Goal: Transaction & Acquisition: Purchase product/service

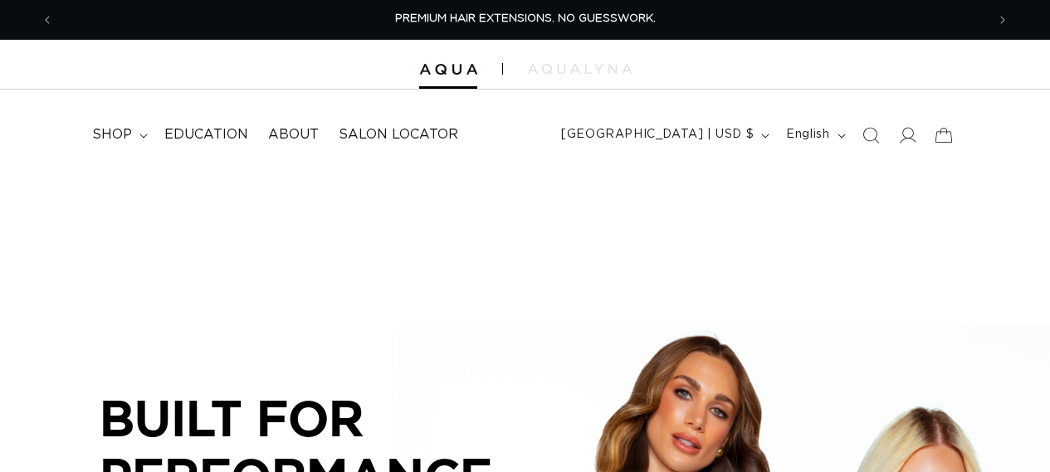
scroll to position [415, 0]
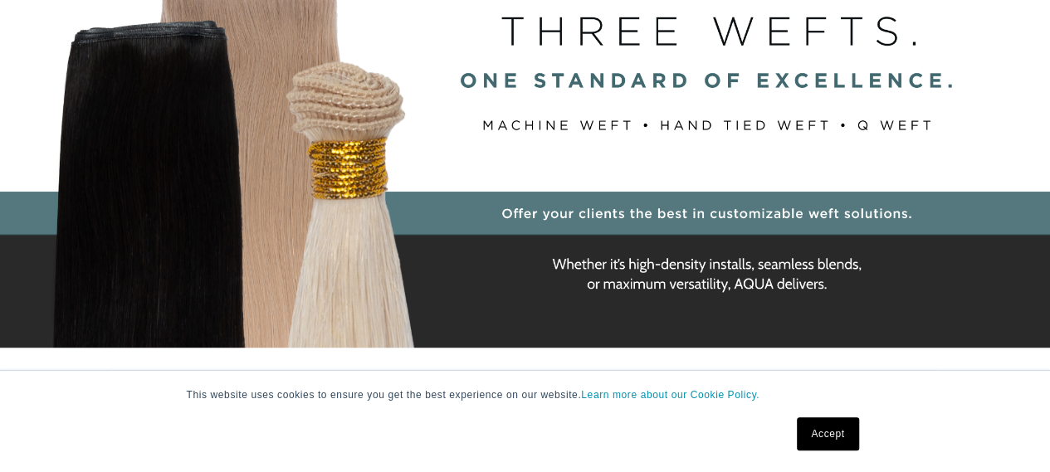
click at [849, 431] on link "Accept" at bounding box center [827, 434] width 61 height 33
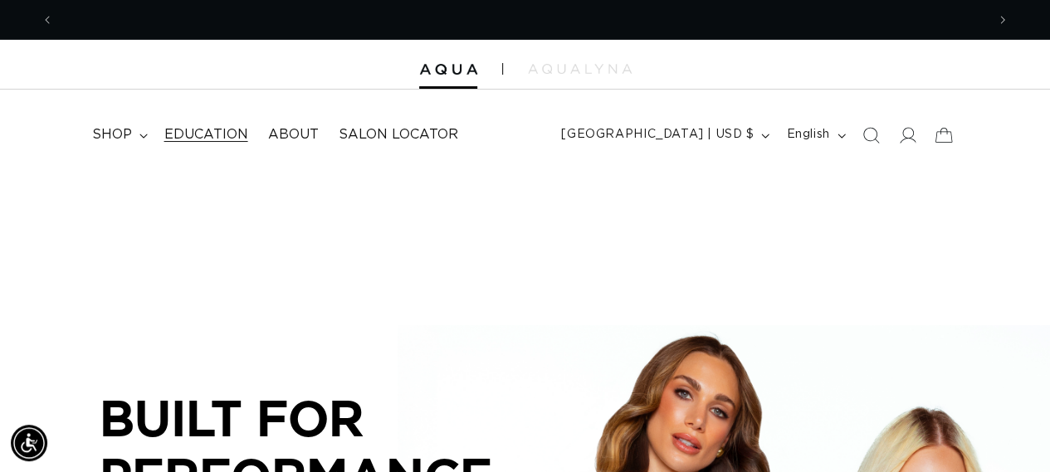
scroll to position [0, 932]
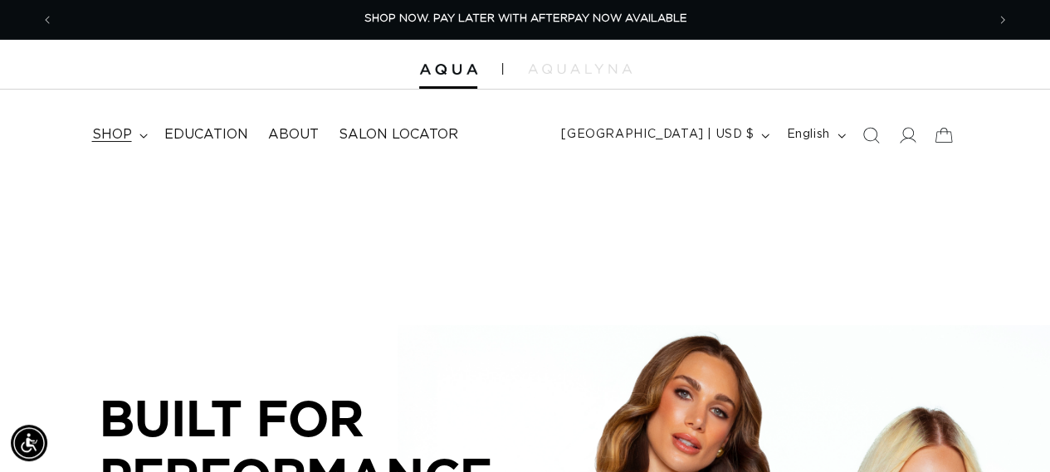
click at [139, 134] on icon at bounding box center [143, 136] width 8 height 5
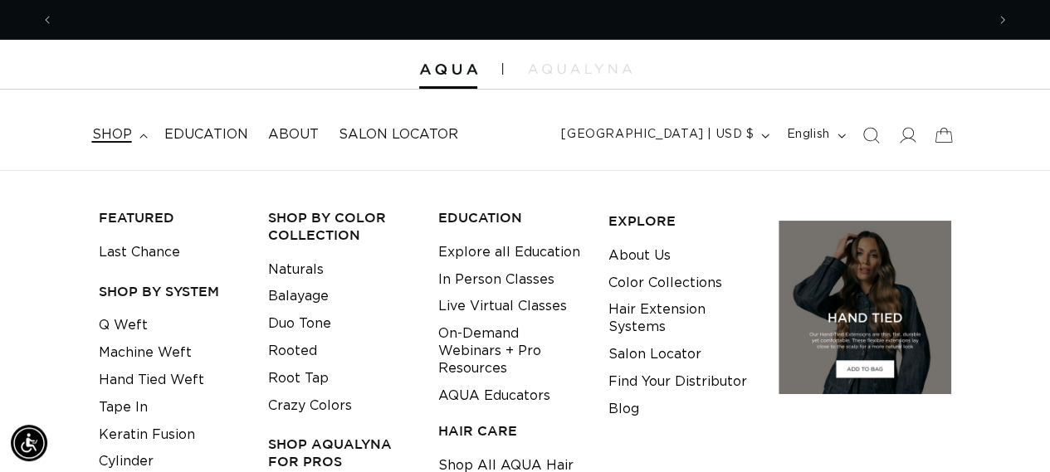
scroll to position [0, 1864]
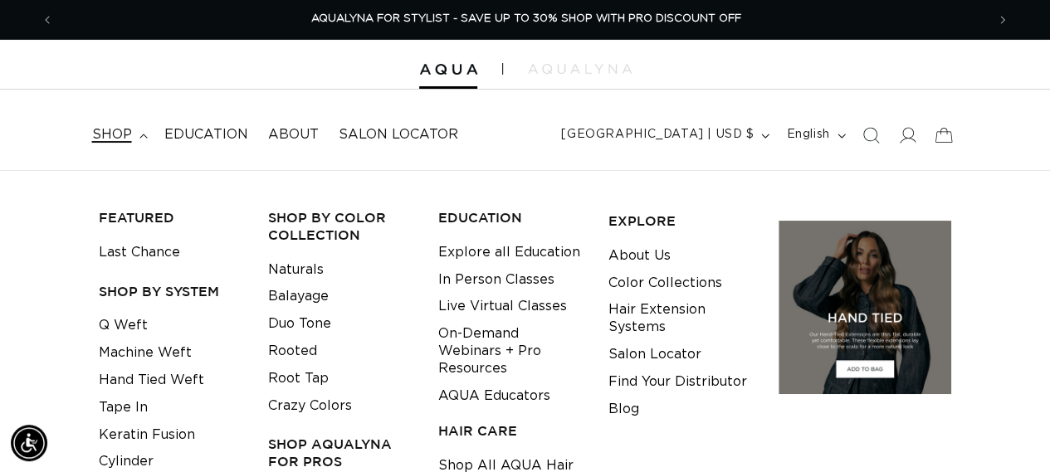
click at [988, 218] on div "FEATURED Last Chance SHOP BY SYSTEM Q Weft Machine Weft Hand Tied Weft Tape In …" at bounding box center [525, 400] width 1050 height 409
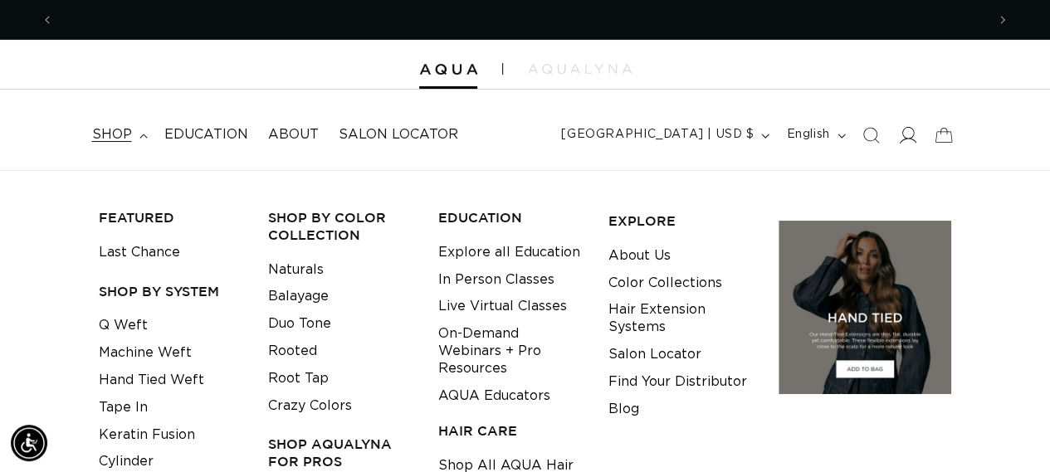
scroll to position [0, 0]
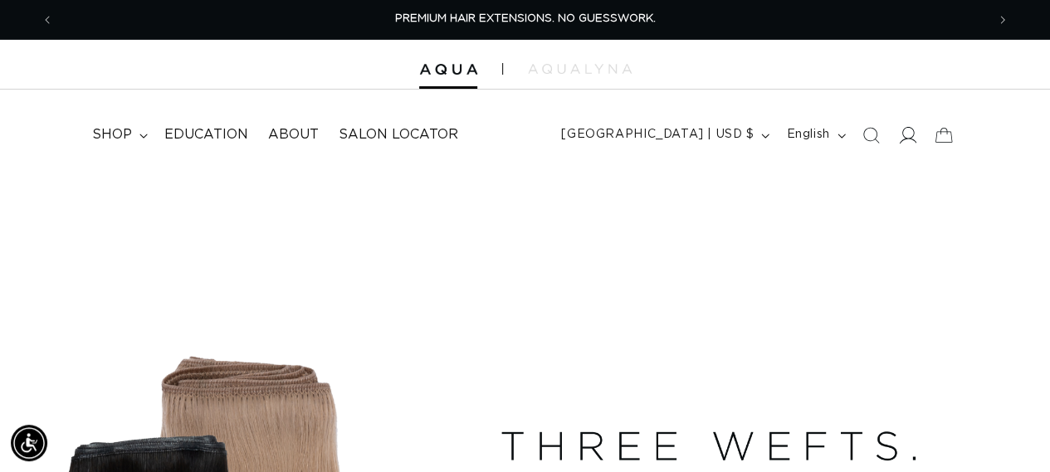
click at [908, 135] on icon at bounding box center [906, 134] width 17 height 17
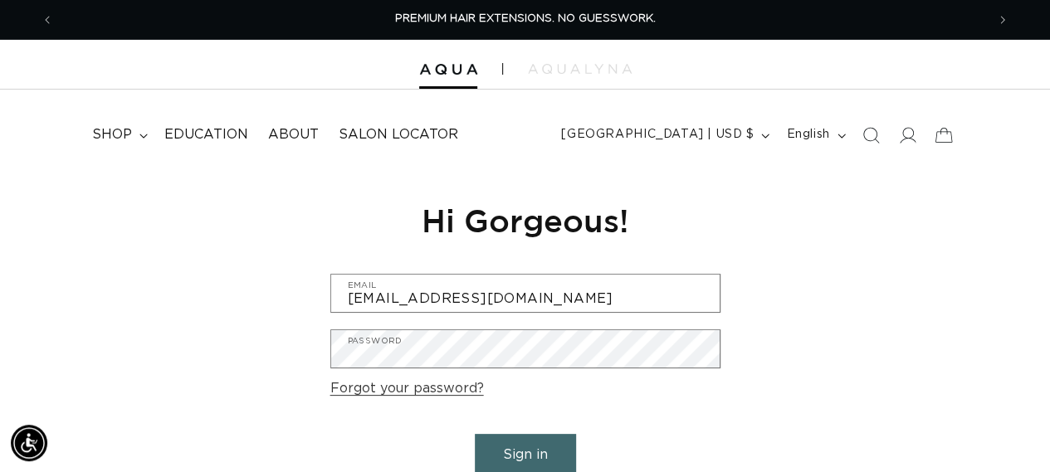
type input "slombardisl@earthlink.net"
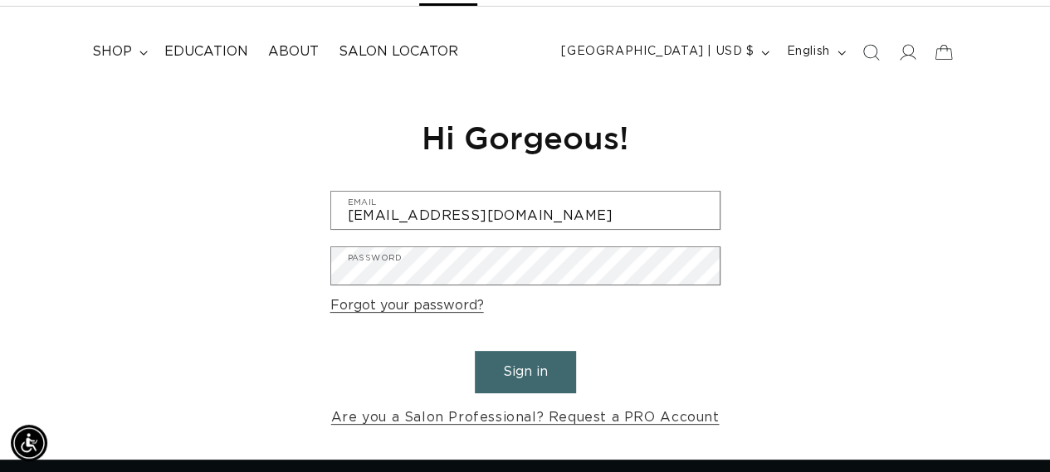
click at [540, 378] on button "Sign in" at bounding box center [525, 372] width 101 height 42
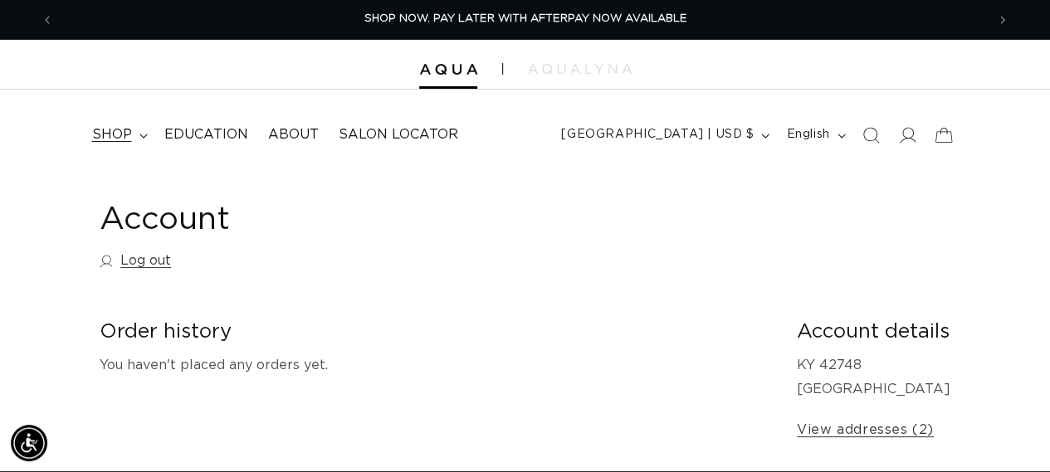
click at [118, 135] on span "shop" at bounding box center [112, 134] width 40 height 17
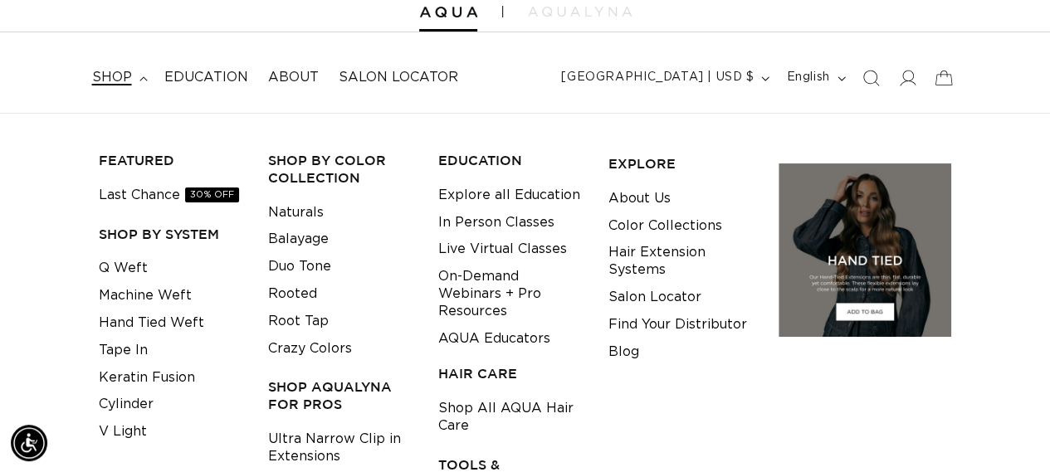
scroll to position [83, 0]
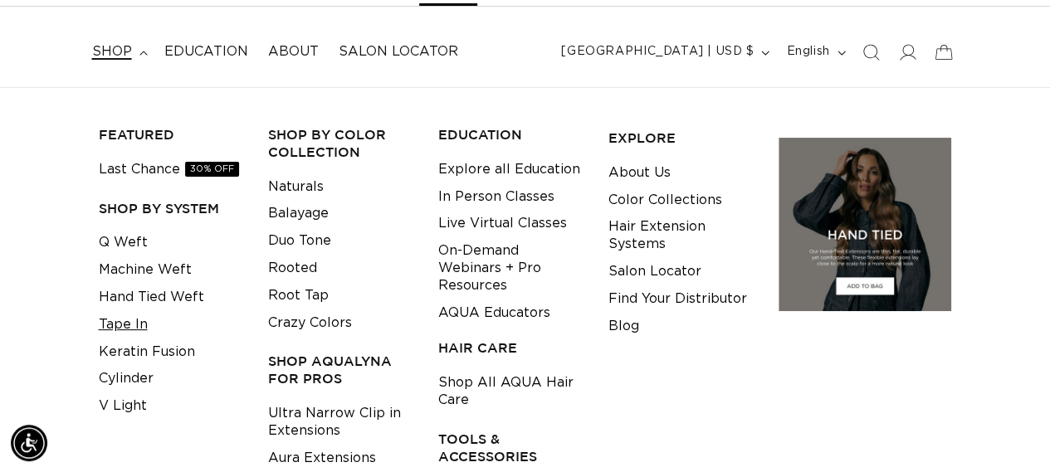
click at [133, 326] on link "Tape In" at bounding box center [123, 324] width 49 height 27
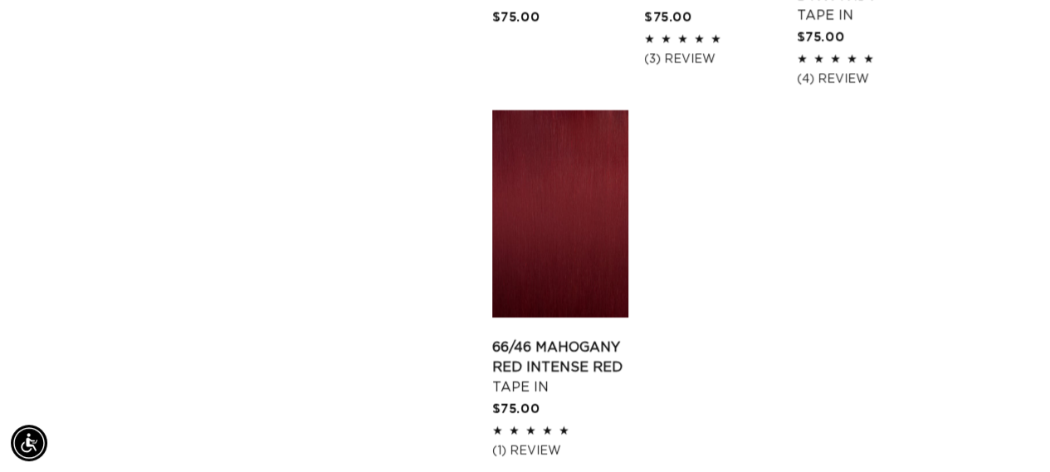
scroll to position [2491, 0]
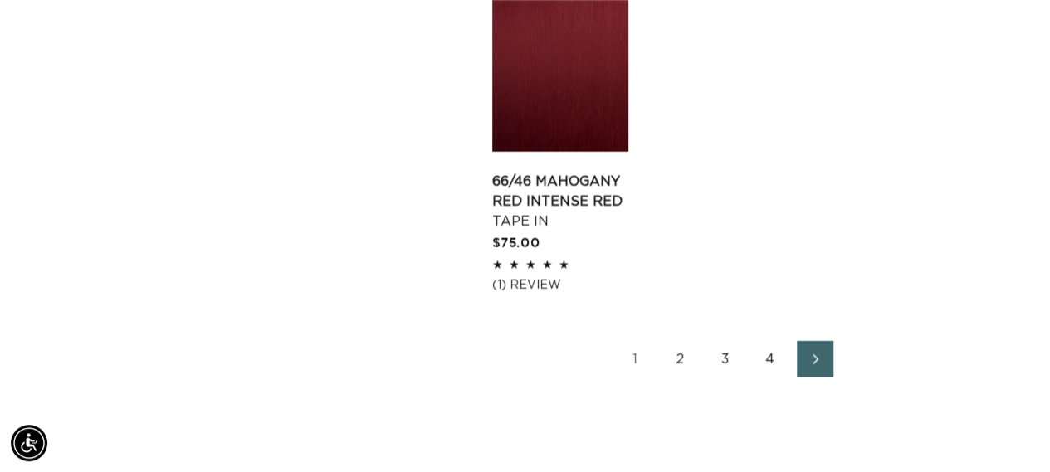
click at [683, 362] on link "2" at bounding box center [681, 359] width 37 height 37
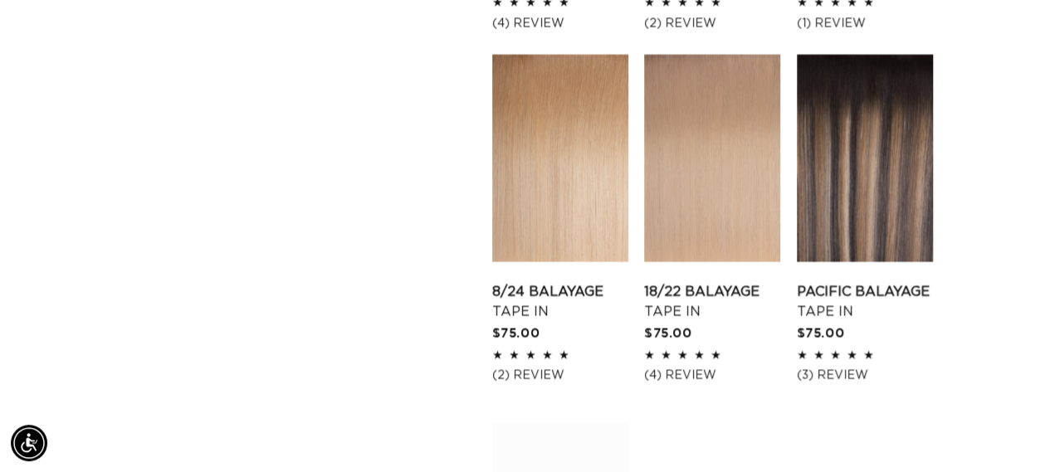
scroll to position [1993, 0]
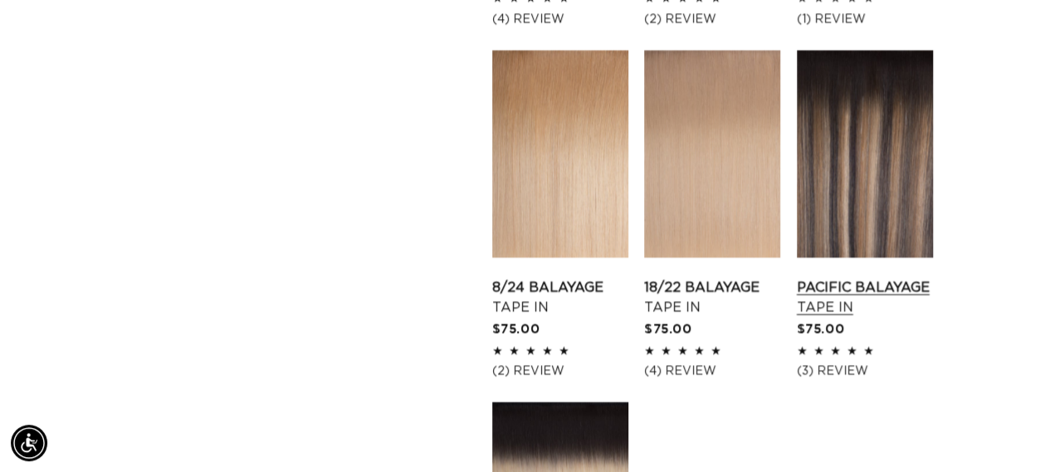
click at [872, 278] on link "Pacific Balayage Tape In" at bounding box center [865, 298] width 136 height 40
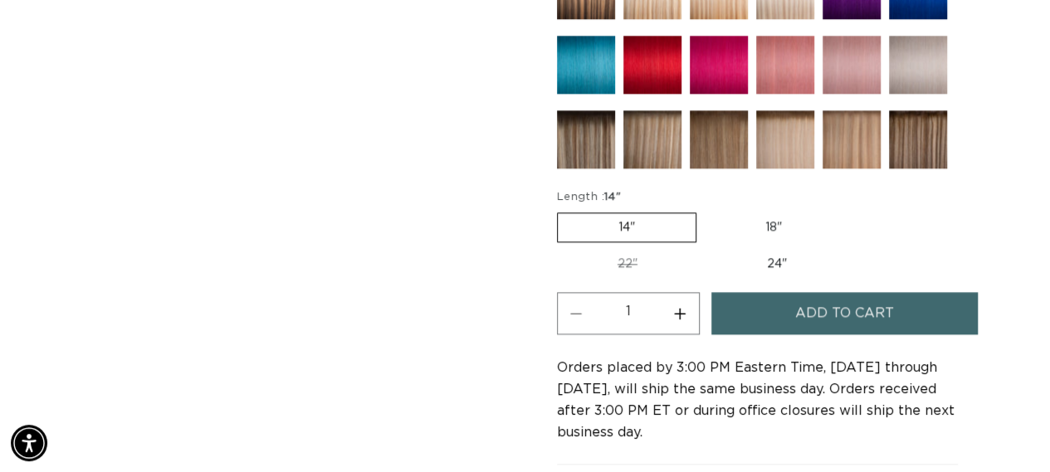
scroll to position [1079, 0]
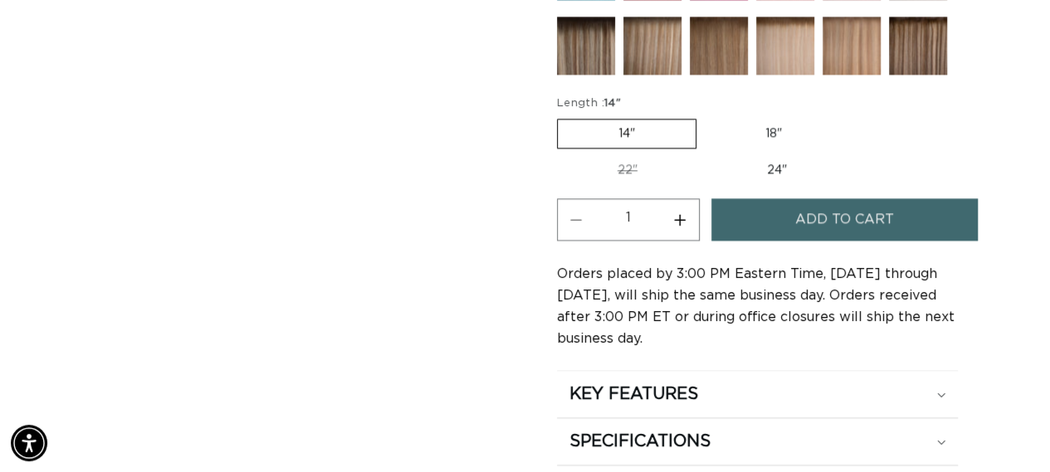
click at [777, 165] on label "24" Variant sold out or unavailable" at bounding box center [777, 170] width 141 height 28
click at [707, 154] on input "24" Variant sold out or unavailable" at bounding box center [707, 153] width 1 height 1
radio input "true"
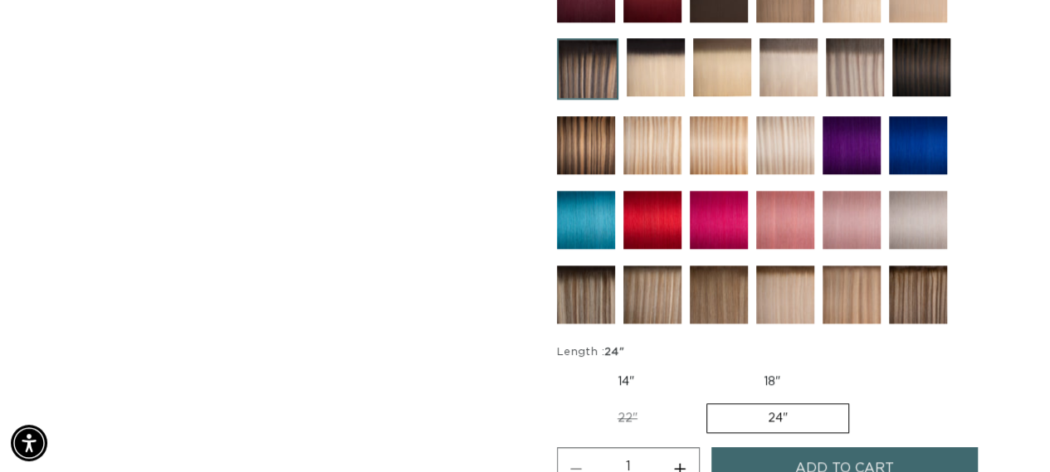
scroll to position [0, 932]
click at [620, 408] on label "22" Variant sold out or unavailable" at bounding box center [627, 418] width 141 height 28
click at [849, 365] on input "22" Variant sold out or unavailable" at bounding box center [849, 365] width 1 height 1
radio input "true"
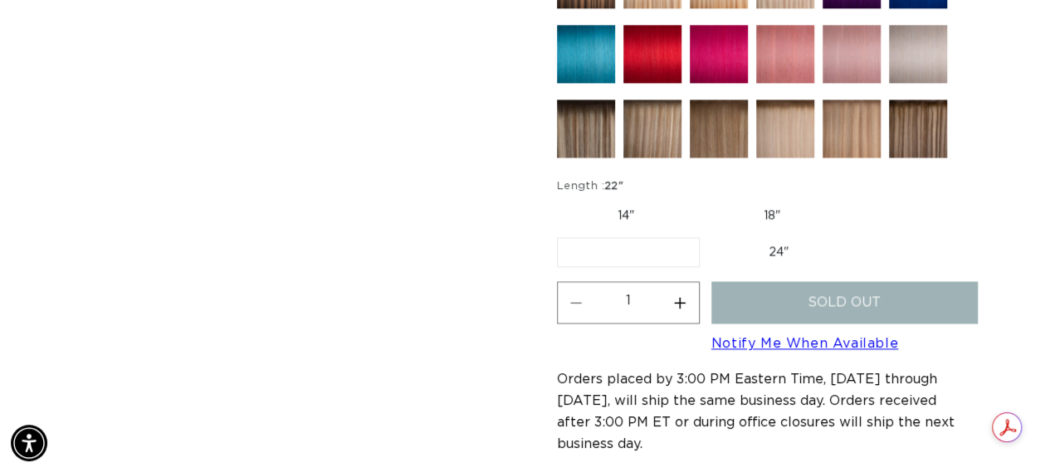
scroll to position [0, 932]
click at [777, 245] on label "24" Variant sold out or unavailable" at bounding box center [778, 252] width 141 height 28
click at [709, 235] on input "24" Variant sold out or unavailable" at bounding box center [708, 234] width 1 height 1
radio input "true"
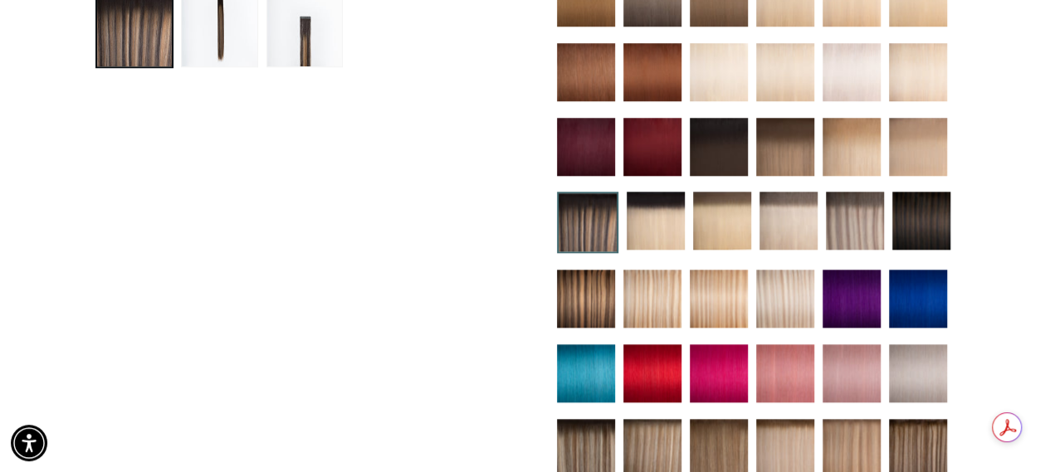
scroll to position [581, 0]
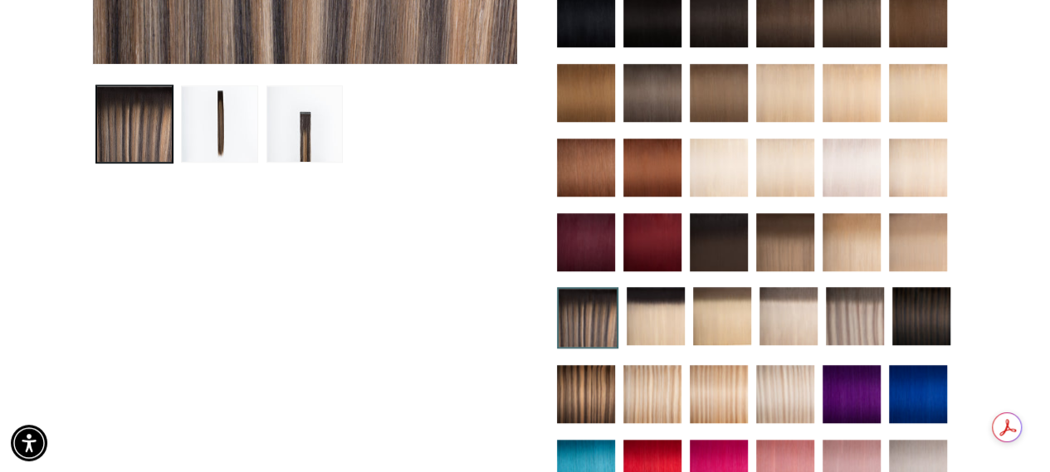
click at [580, 384] on img at bounding box center [586, 394] width 58 height 58
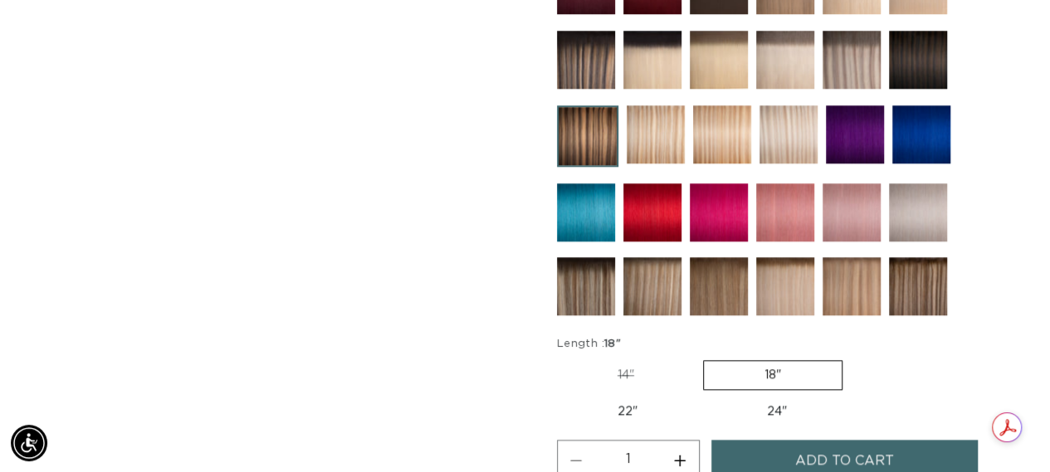
scroll to position [830, 0]
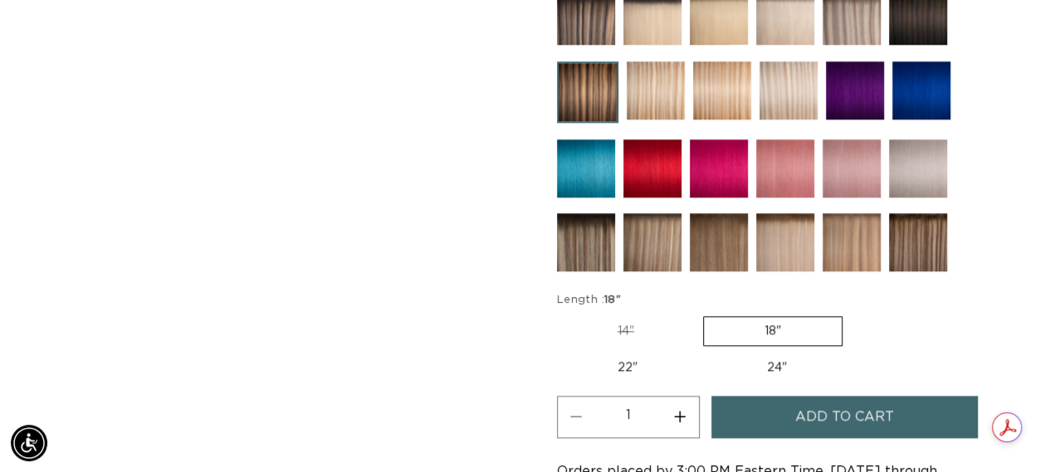
click at [641, 367] on label "22" Variant sold out or unavailable" at bounding box center [627, 368] width 141 height 28
click at [851, 314] on input "22" Variant sold out or unavailable" at bounding box center [851, 313] width 1 height 1
radio input "true"
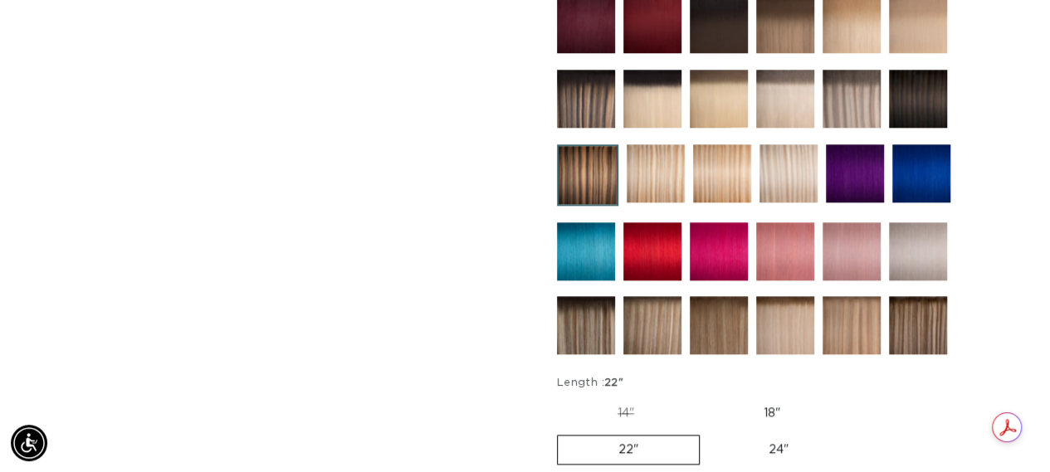
click at [600, 95] on img at bounding box center [586, 99] width 58 height 58
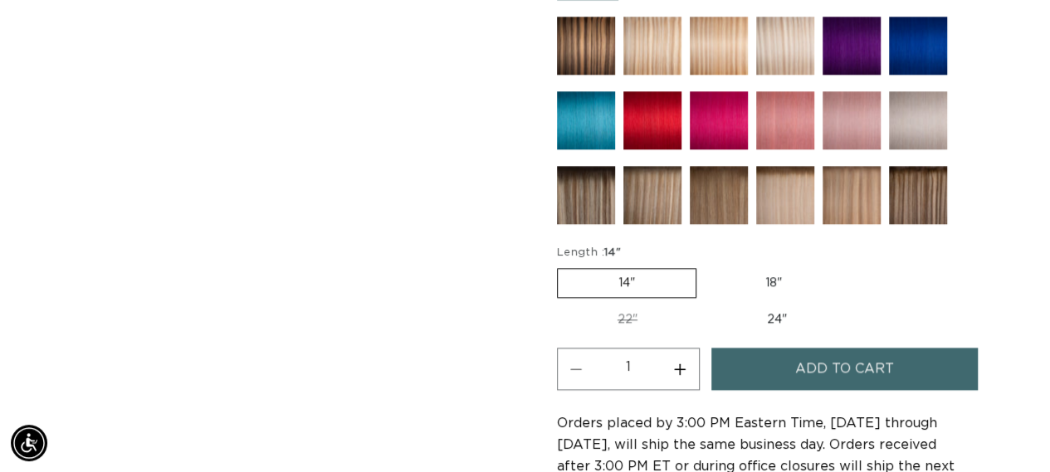
scroll to position [996, 0]
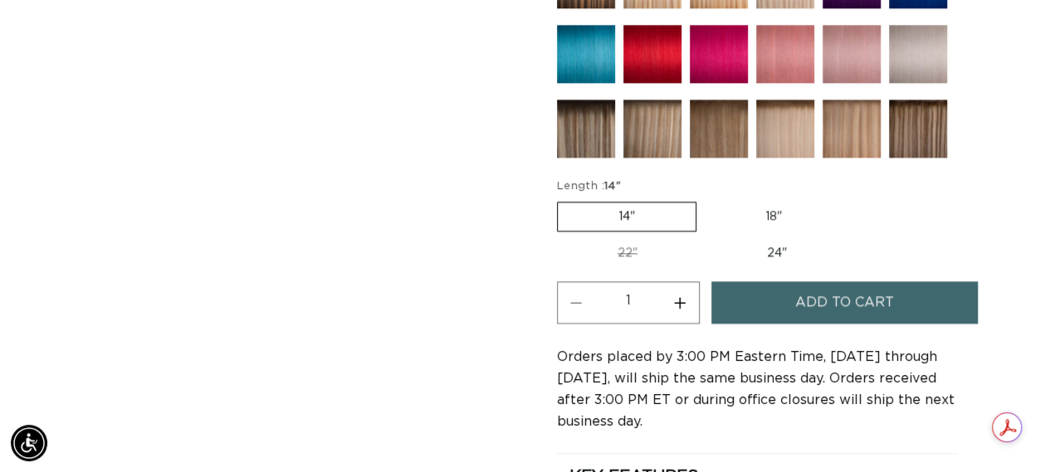
click at [787, 248] on label "24" Variant sold out or unavailable" at bounding box center [777, 253] width 141 height 28
click at [707, 237] on input "24" Variant sold out or unavailable" at bounding box center [707, 236] width 1 height 1
radio input "true"
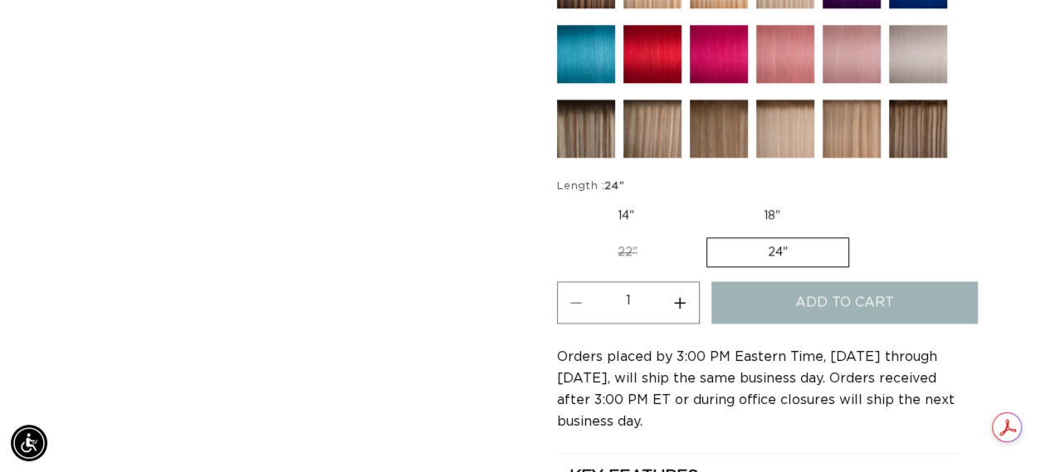
scroll to position [0, 1864]
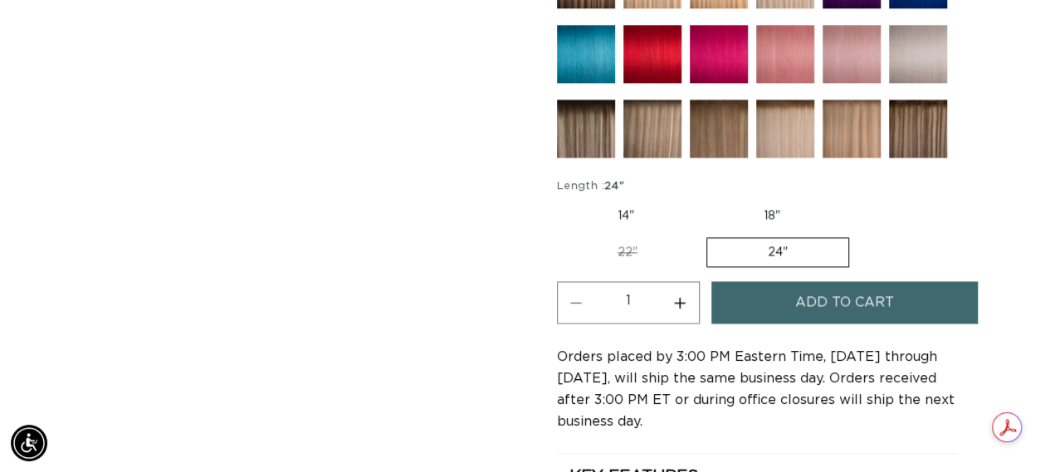
click at [683, 296] on button "Increase quantity for Pacific Balayage - Tape In" at bounding box center [680, 302] width 37 height 42
type input "5"
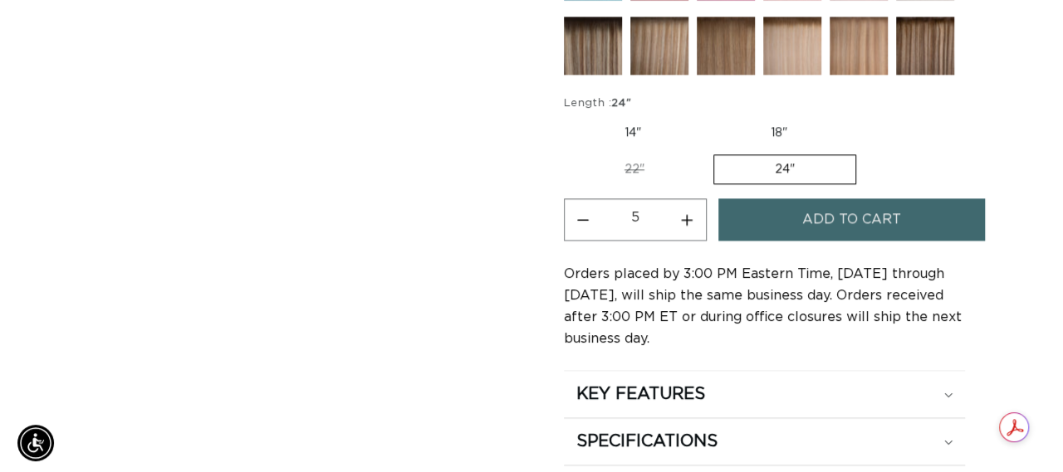
scroll to position [996, 0]
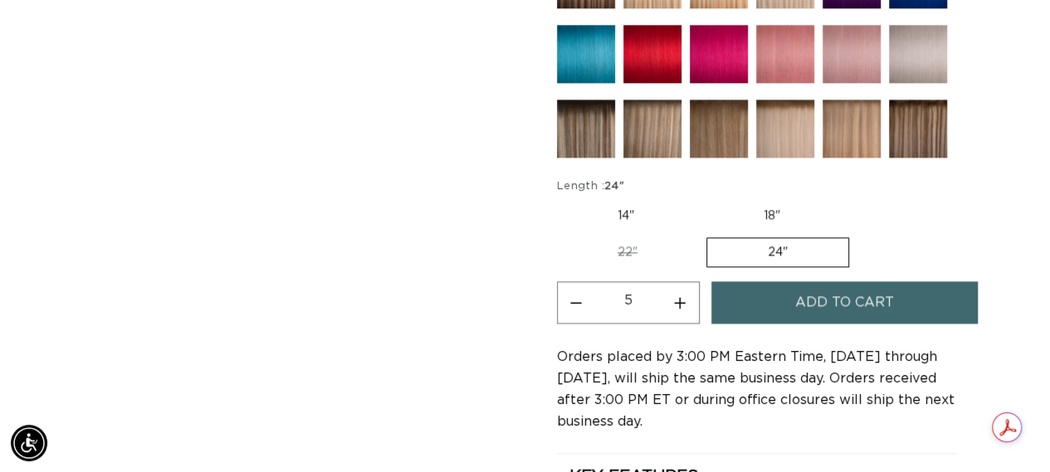
drag, startPoint x: 825, startPoint y: 305, endPoint x: 800, endPoint y: 305, distance: 24.9
click at [825, 304] on span "Add to cart" at bounding box center [844, 302] width 99 height 42
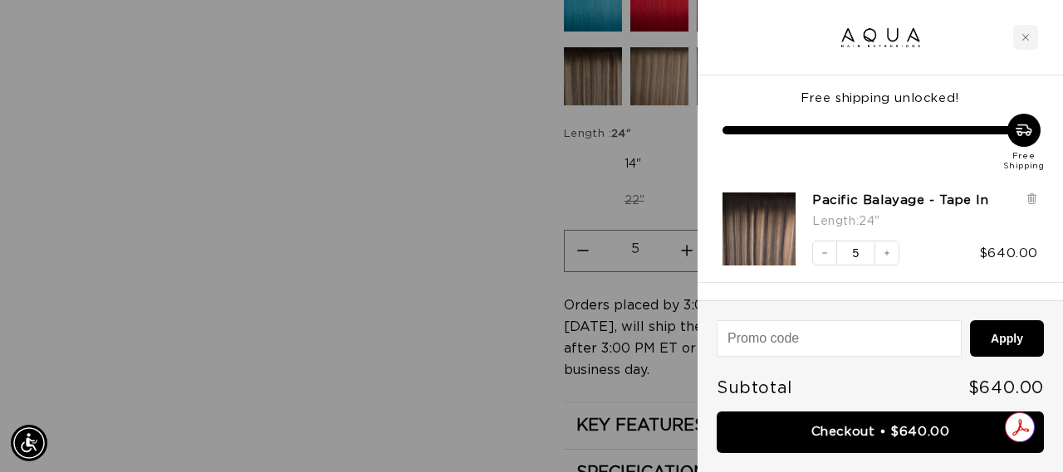
scroll to position [0, 0]
click at [768, 343] on input at bounding box center [838, 338] width 243 height 35
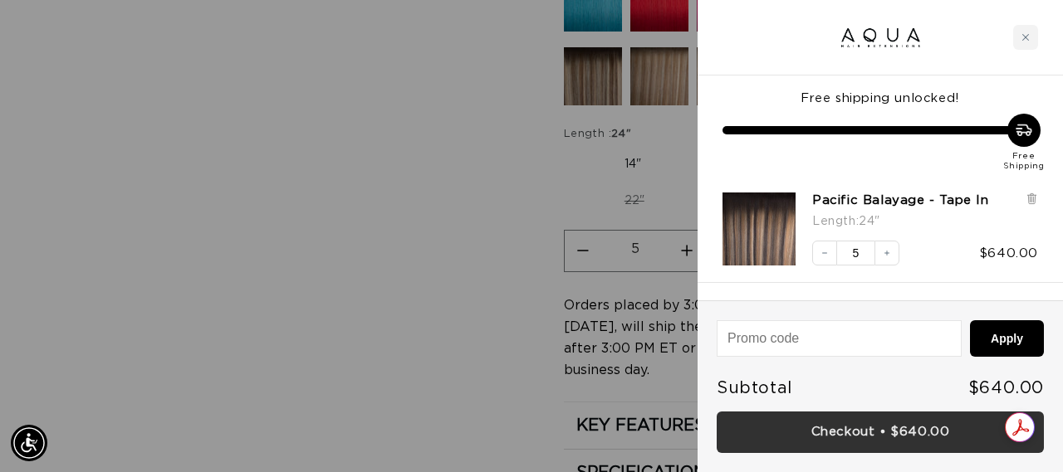
click at [886, 442] on link "Checkout • $640.00" at bounding box center [880, 433] width 327 height 42
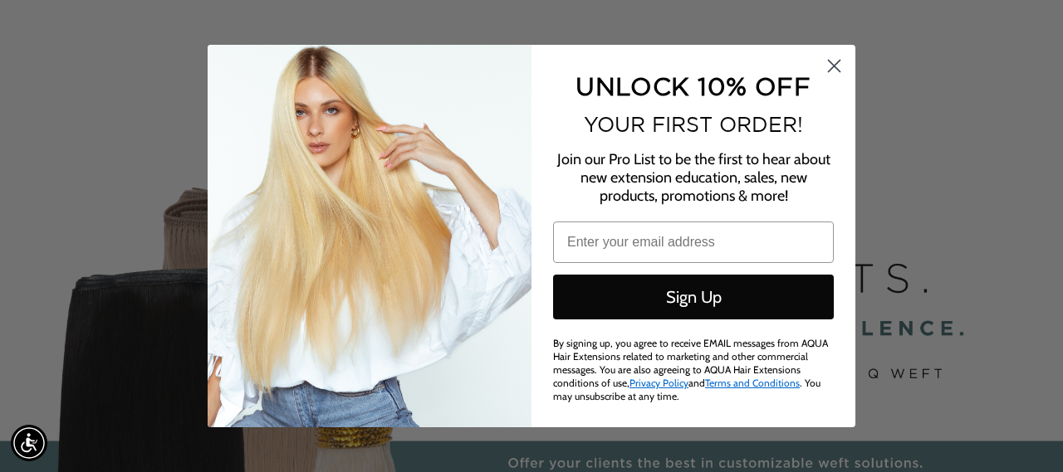
scroll to position [0, 1890]
click at [839, 66] on circle "Close dialog" at bounding box center [833, 65] width 27 height 27
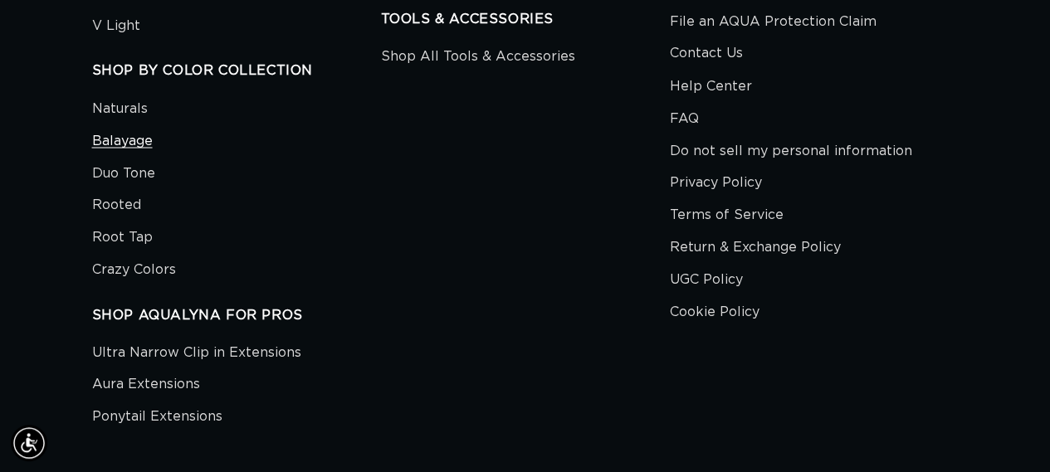
scroll to position [0, 932]
click at [139, 135] on link "Balayage" at bounding box center [122, 141] width 61 height 32
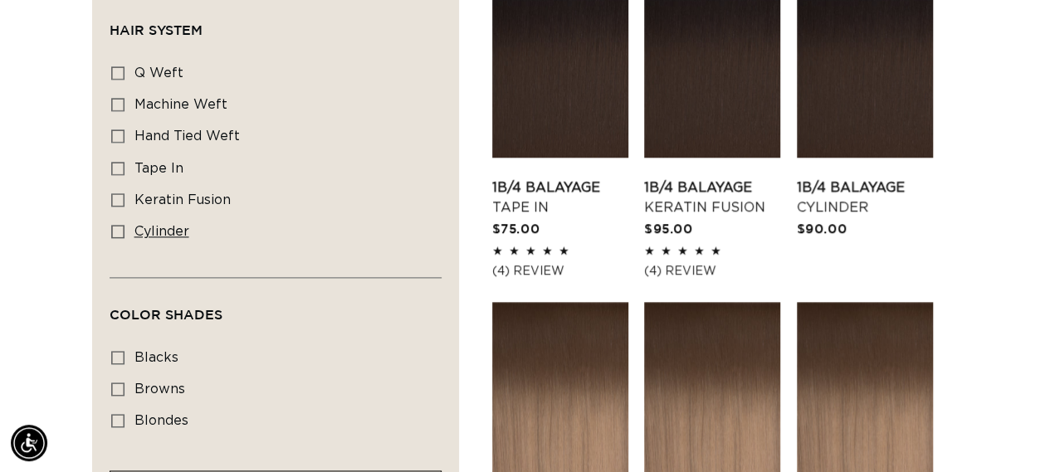
scroll to position [0, 932]
click at [180, 233] on span "cylinder" at bounding box center [162, 231] width 55 height 13
click at [125, 233] on input "cylinder cylinder (5 products)" at bounding box center [117, 231] width 13 height 13
checkbox input "true"
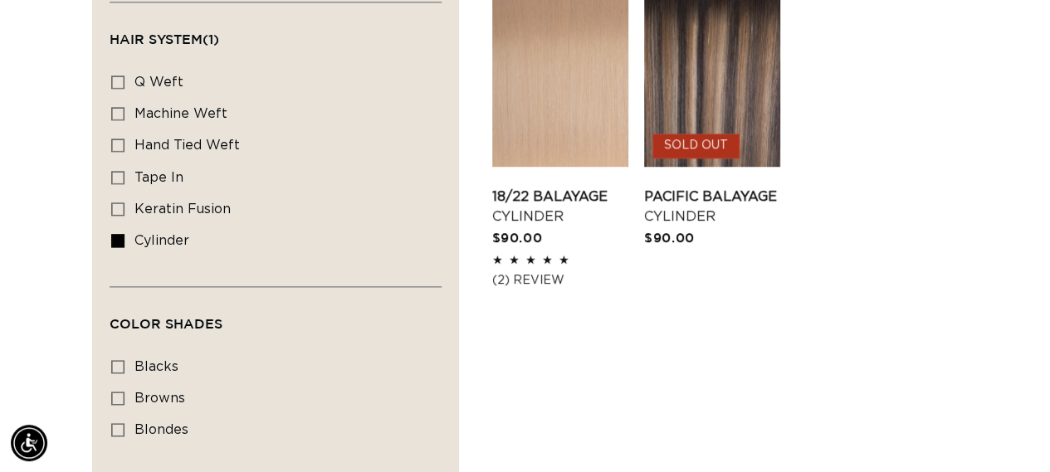
scroll to position [0, 1864]
click at [182, 208] on span "keratin fusion" at bounding box center [183, 209] width 96 height 13
click at [125, 208] on input "keratin fusion keratin fusion (5 products)" at bounding box center [117, 209] width 13 height 13
checkbox input "true"
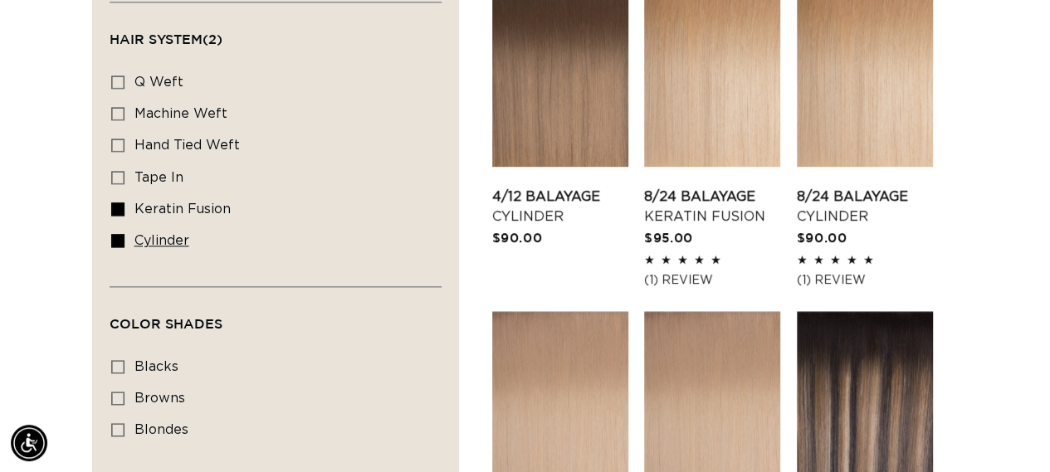
scroll to position [0, 932]
click at [122, 235] on rect at bounding box center [118, 241] width 12 height 12
click at [122, 234] on input "cylinder cylinder (5 products)" at bounding box center [117, 240] width 13 height 13
checkbox input "false"
click at [124, 207] on icon at bounding box center [117, 209] width 13 height 13
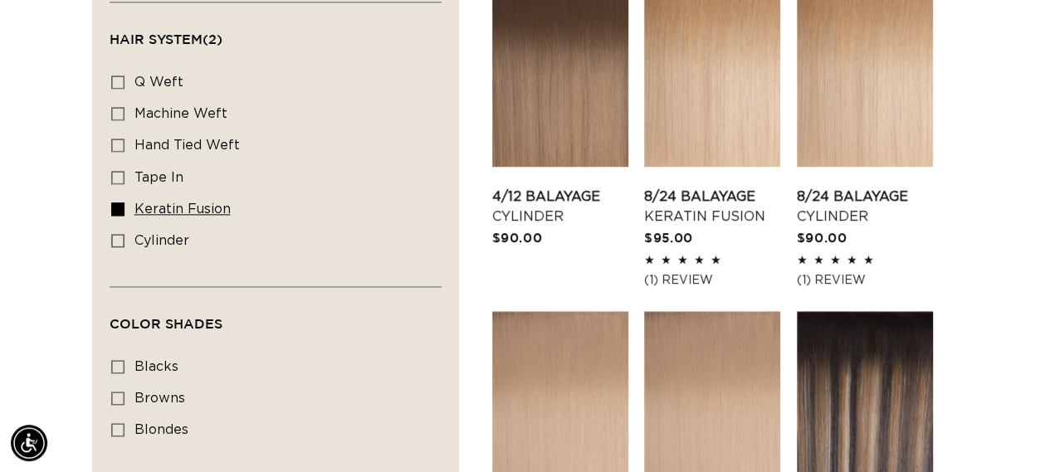
click at [124, 207] on input "keratin fusion keratin fusion (5 products)" at bounding box center [117, 209] width 13 height 13
checkbox input "false"
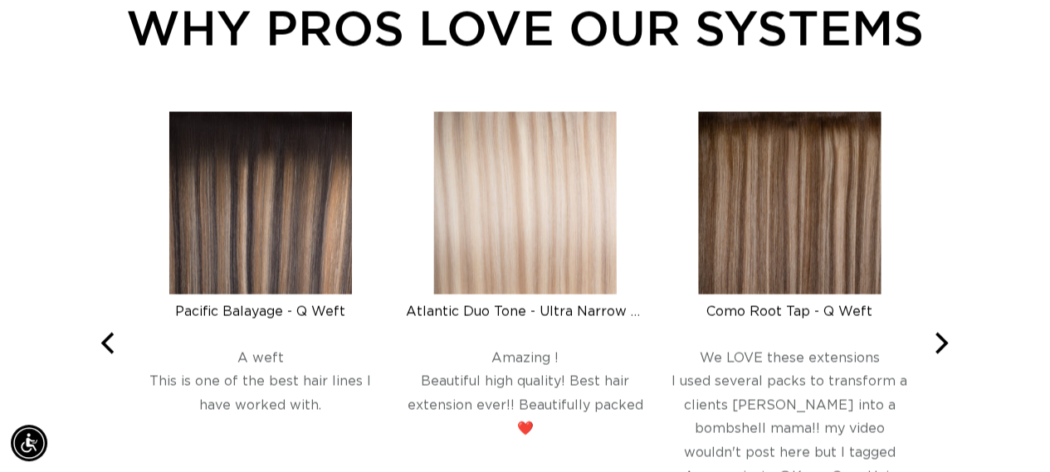
scroll to position [0, 1864]
click at [257, 251] on img at bounding box center [260, 203] width 183 height 183
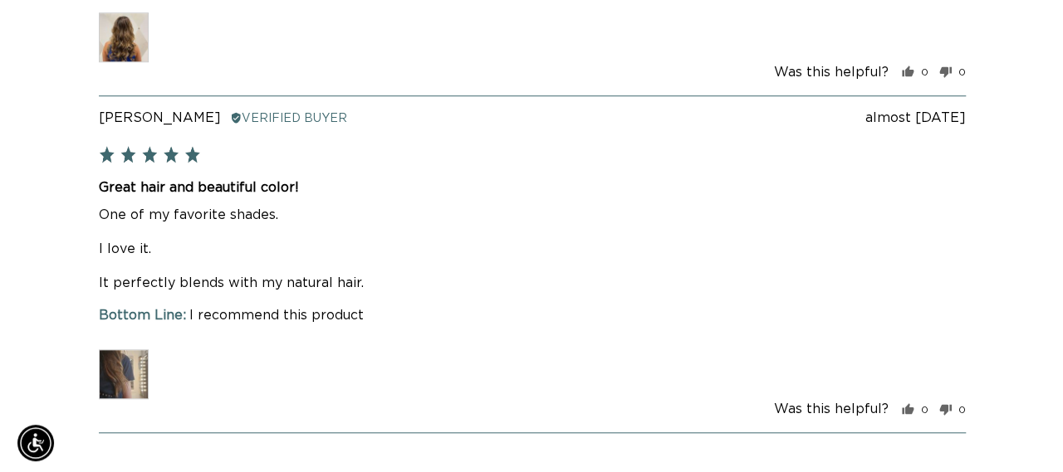
scroll to position [3553, 0]
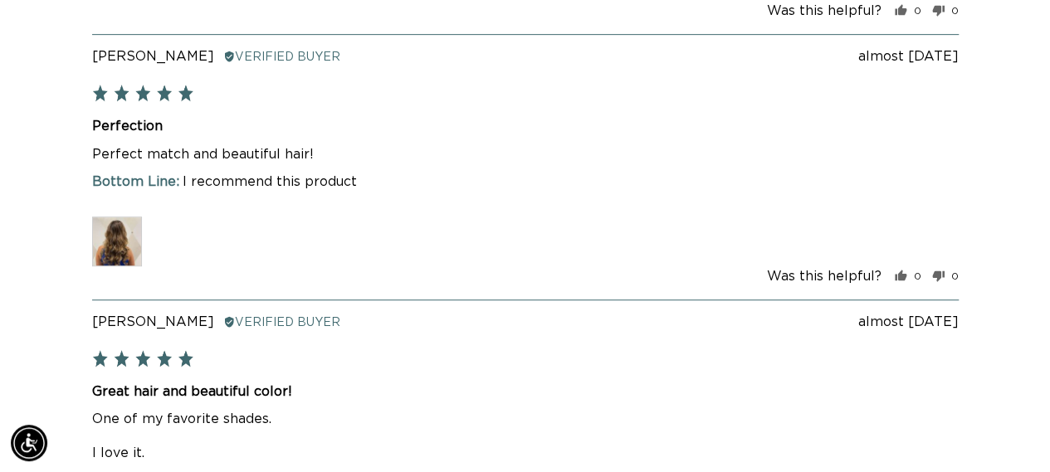
click at [112, 238] on img at bounding box center [117, 242] width 50 height 50
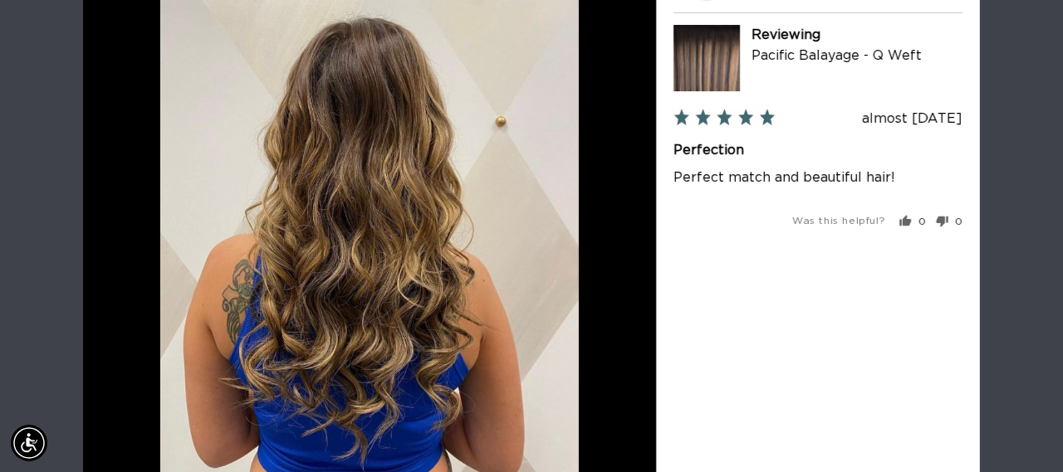
scroll to position [0, 0]
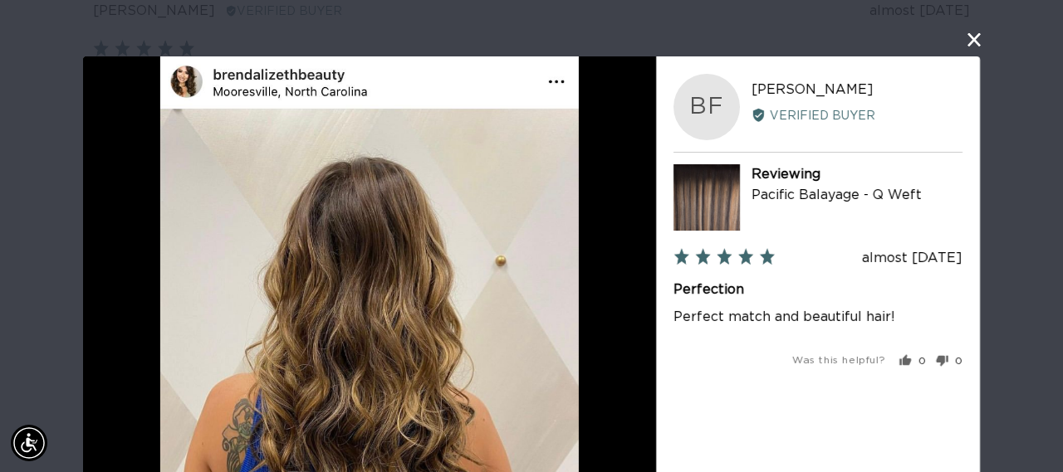
click at [964, 37] on button "close this modal window" at bounding box center [974, 40] width 20 height 20
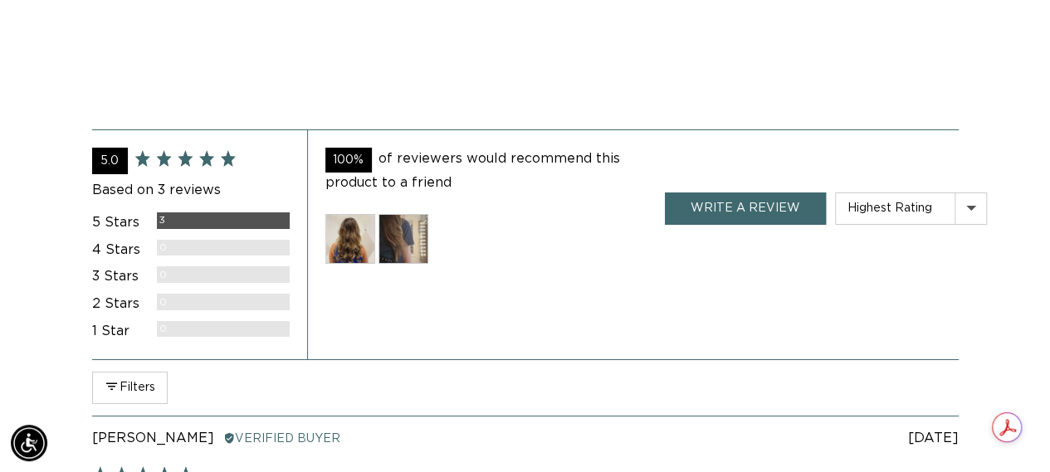
click at [357, 233] on img at bounding box center [350, 239] width 50 height 50
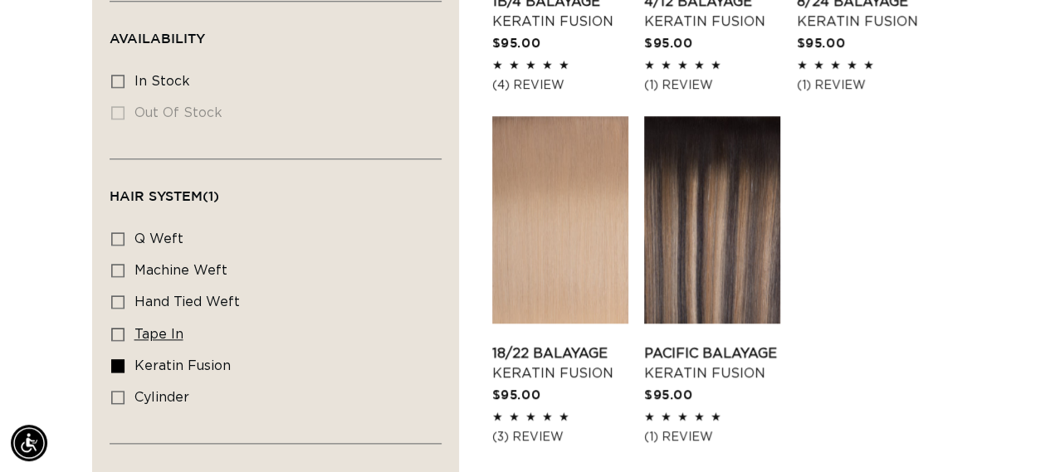
click at [124, 328] on icon at bounding box center [117, 334] width 13 height 13
click at [124, 328] on input "tape in tape in (6 products)" at bounding box center [117, 334] width 13 height 13
checkbox input "true"
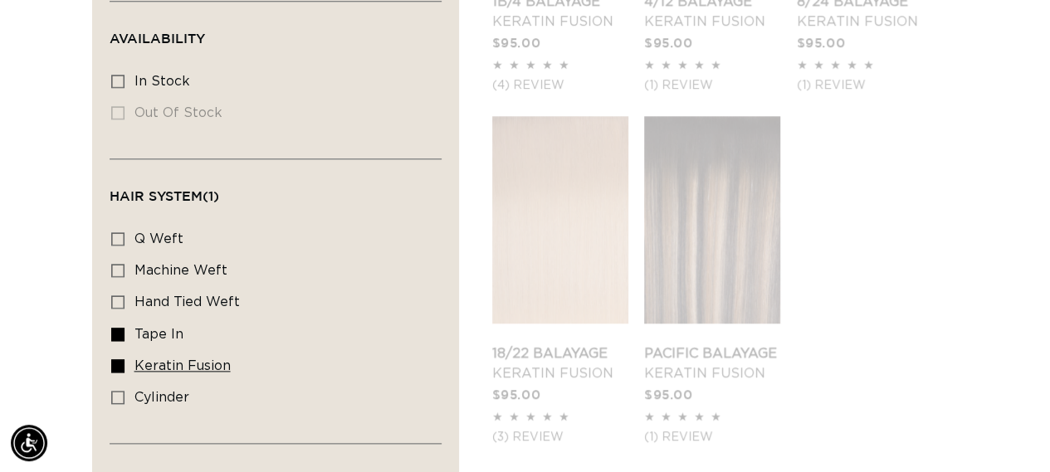
click at [121, 363] on icon at bounding box center [117, 366] width 13 height 13
click at [121, 363] on input "keratin fusion keratin fusion (5 products)" at bounding box center [117, 366] width 13 height 13
checkbox input "false"
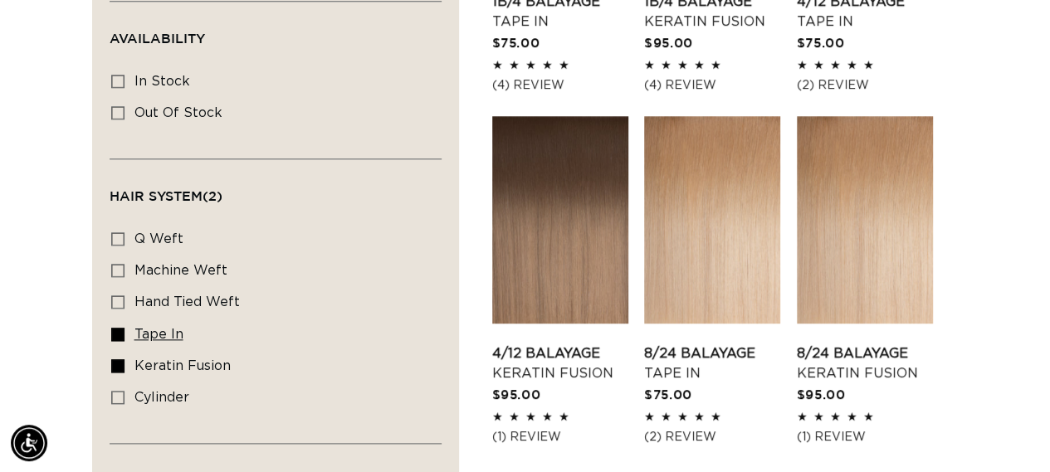
scroll to position [0, 1864]
click at [116, 360] on icon at bounding box center [117, 366] width 13 height 13
click at [116, 360] on input "keratin fusion keratin fusion (5 products)" at bounding box center [117, 366] width 13 height 13
checkbox input "false"
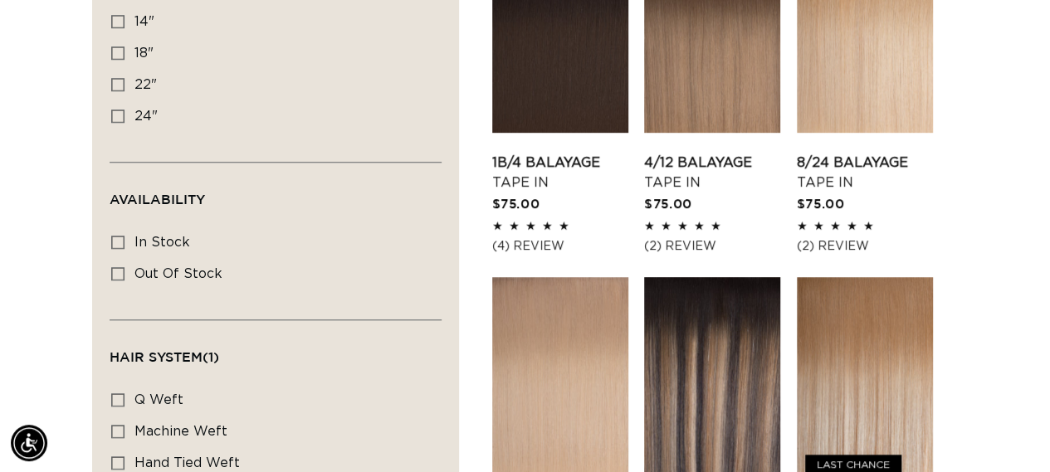
scroll to position [664, 0]
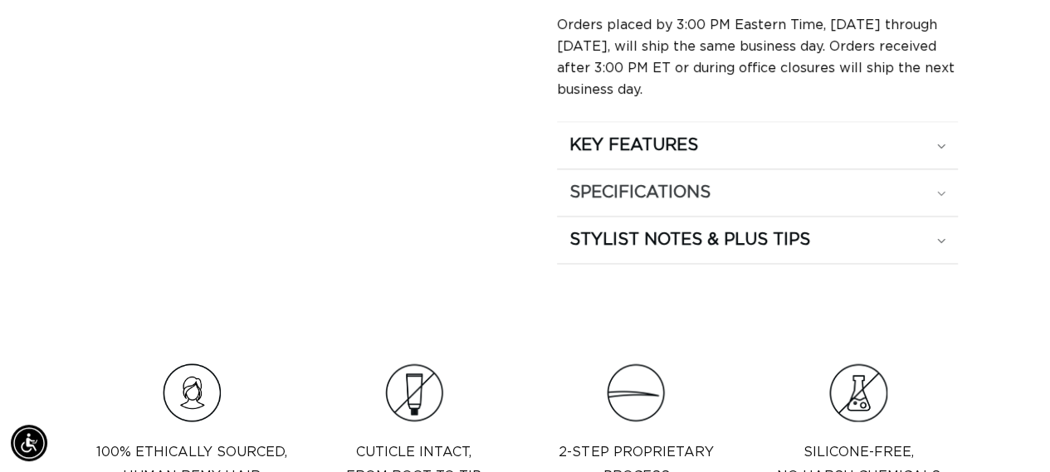
scroll to position [0, 932]
click at [945, 228] on summary "STYLIST NOTES & PLUS TIPS" at bounding box center [758, 240] width 402 height 46
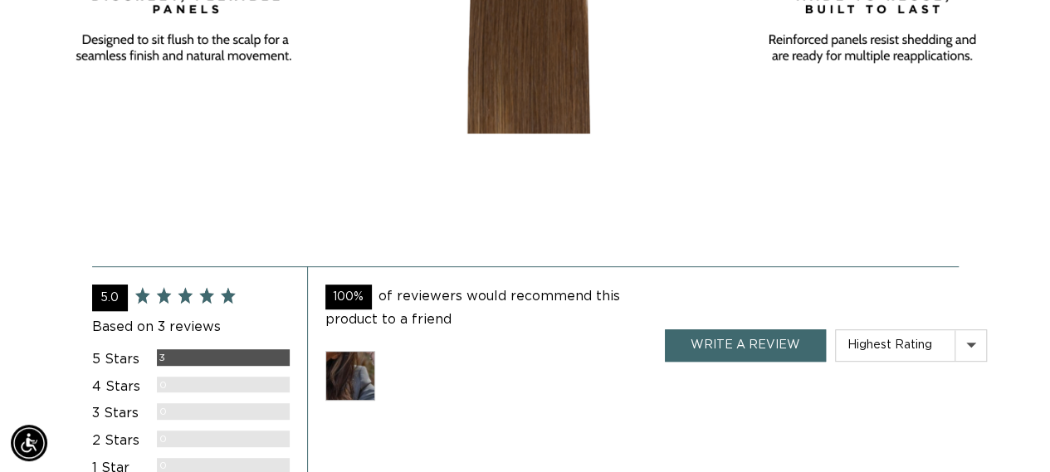
scroll to position [3426, 0]
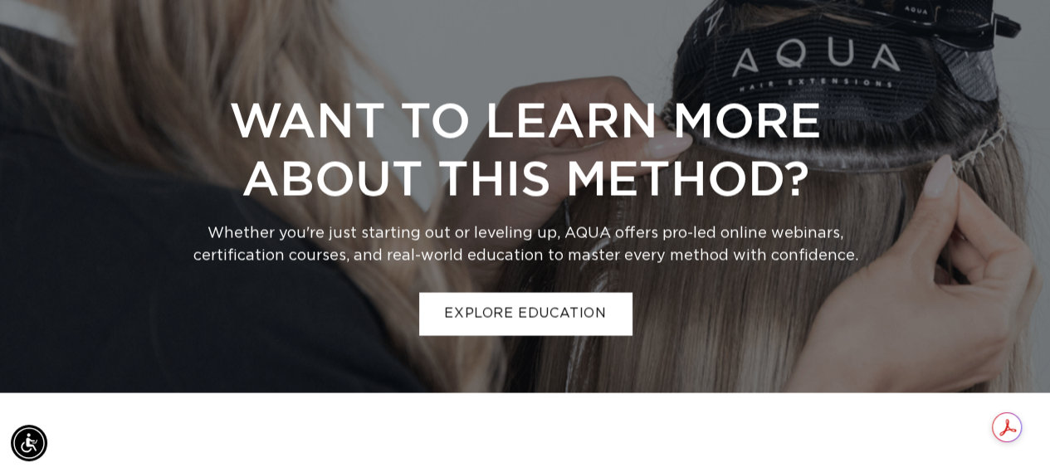
click at [582, 306] on link "Explore Education" at bounding box center [525, 314] width 212 height 42
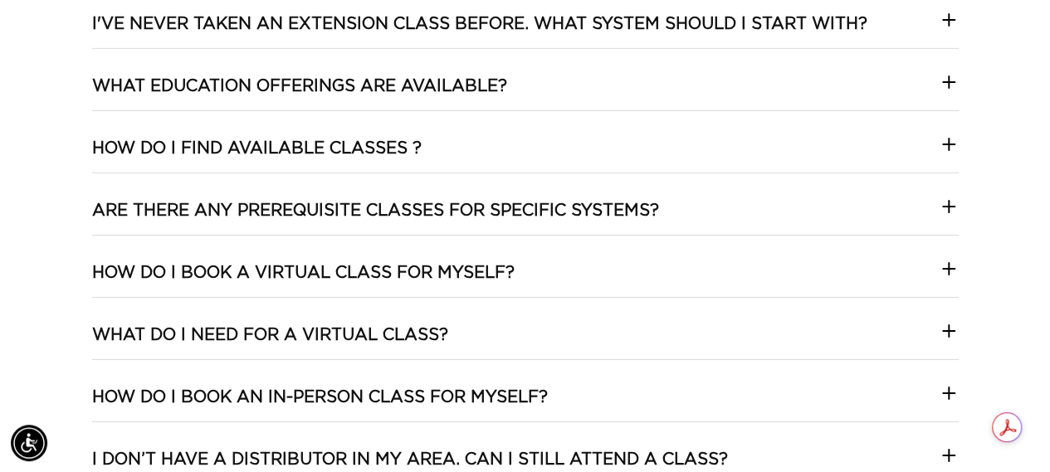
scroll to position [2740, 0]
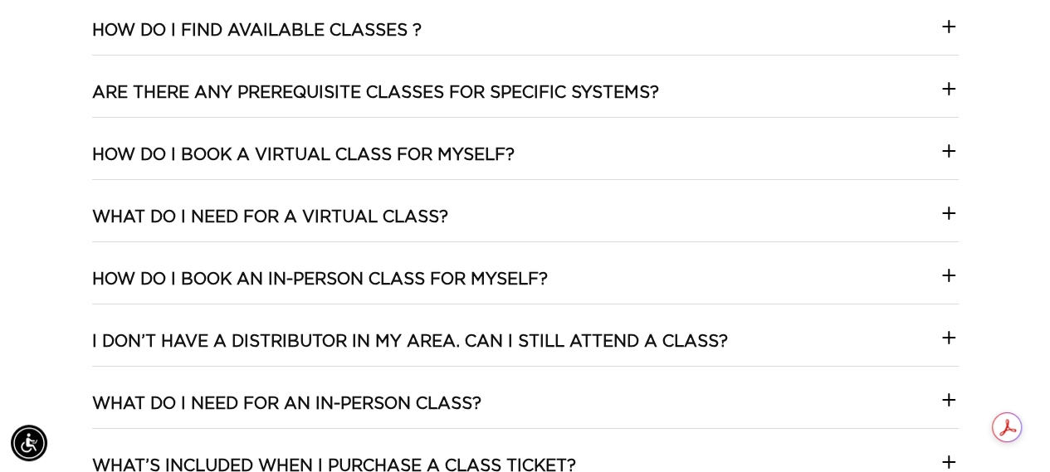
click at [947, 400] on icon at bounding box center [949, 400] width 12 height 0
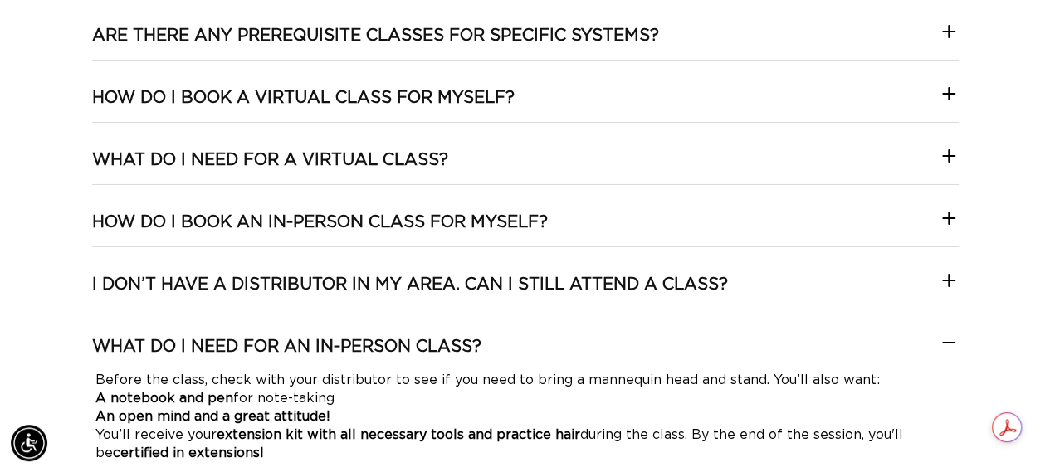
scroll to position [0, 0]
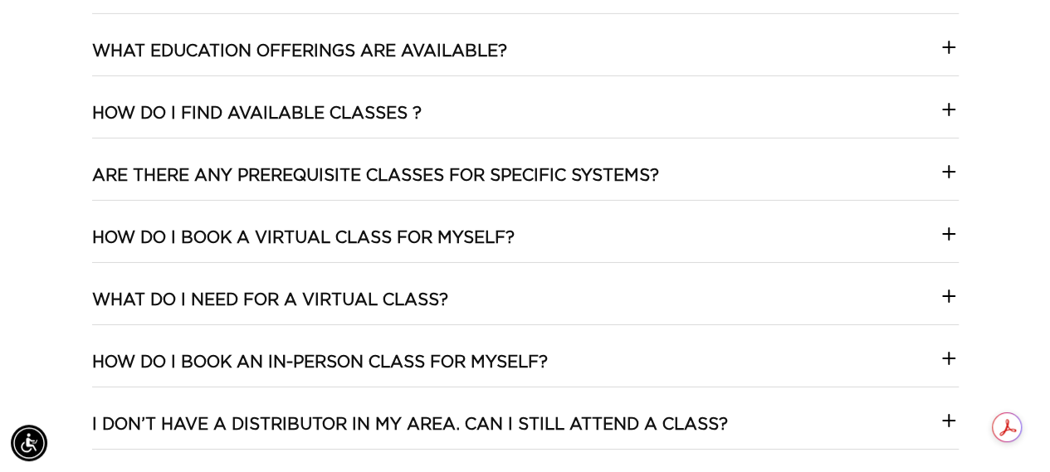
click at [948, 296] on icon at bounding box center [949, 296] width 20 height 20
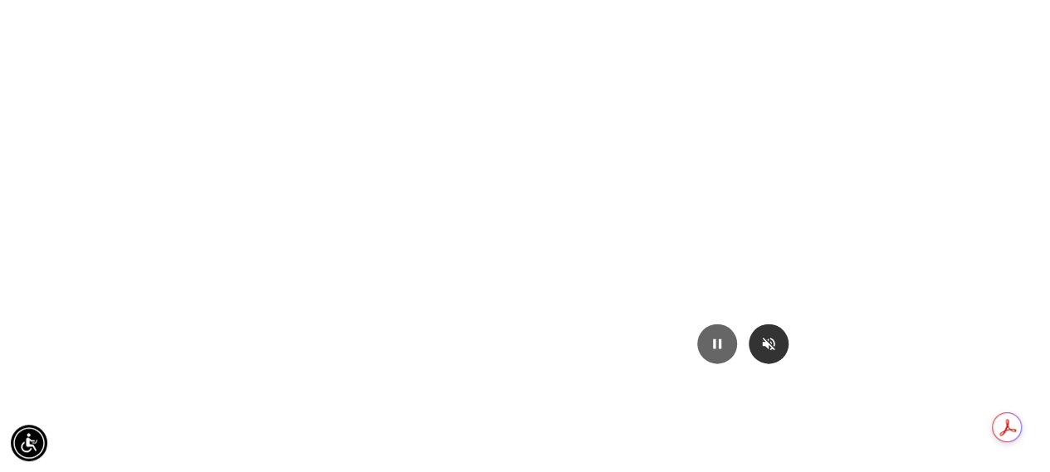
click at [761, 340] on icon "Mute/Unmute video" at bounding box center [769, 344] width 17 height 17
click at [766, 346] on icon "Mute/Unmute video" at bounding box center [769, 344] width 17 height 17
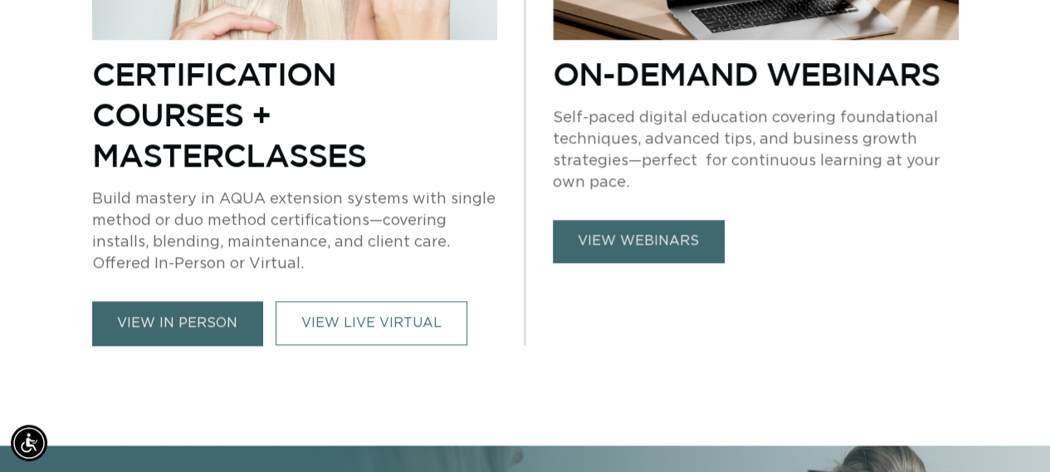
scroll to position [0, 1864]
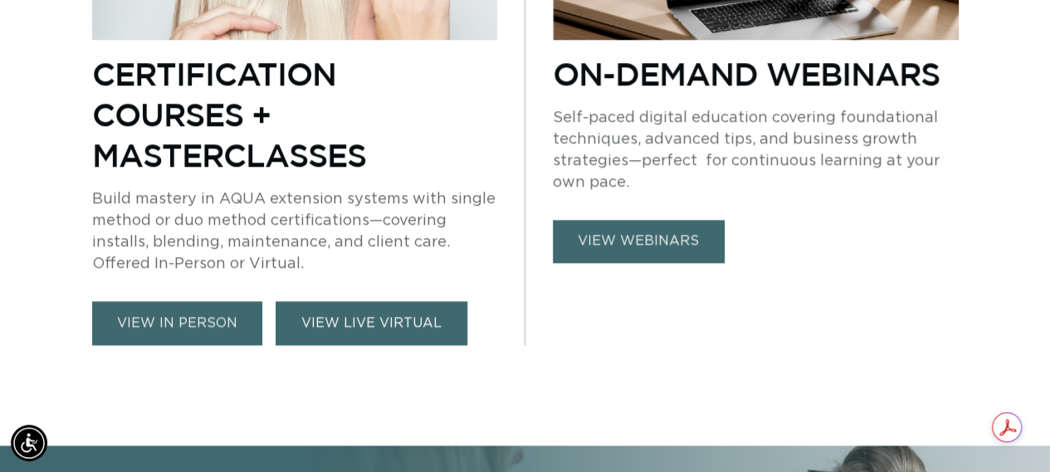
click at [401, 313] on link "VIEW LIVE VIRTUAL" at bounding box center [372, 323] width 192 height 44
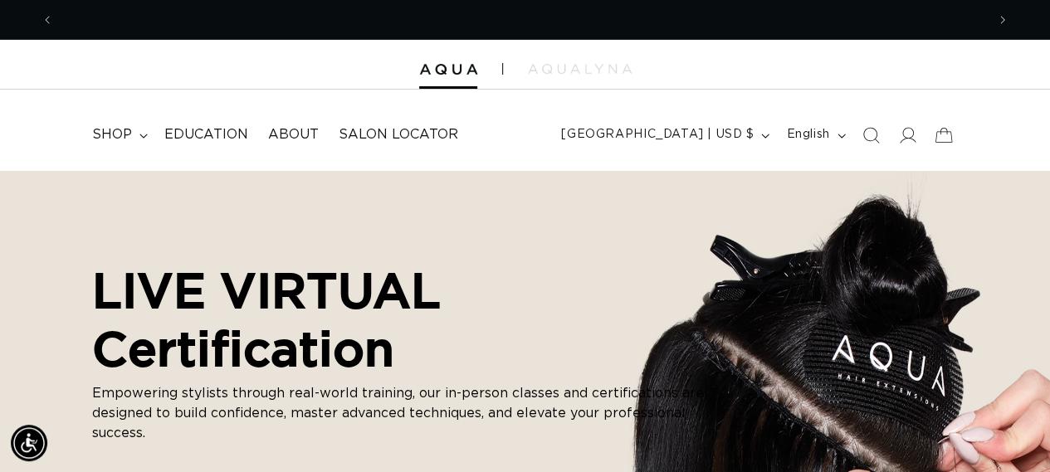
scroll to position [0, 1864]
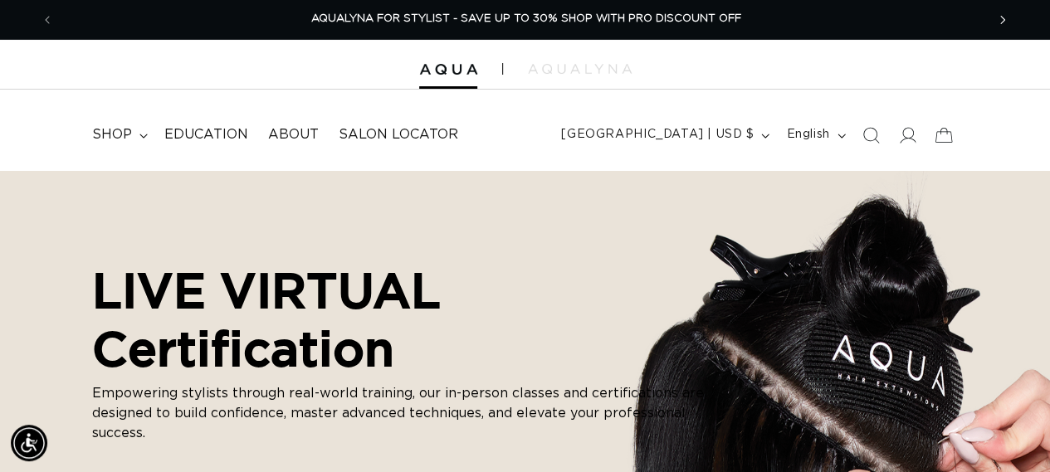
click at [1009, 17] on span "Next announcement" at bounding box center [1003, 20] width 17 height 17
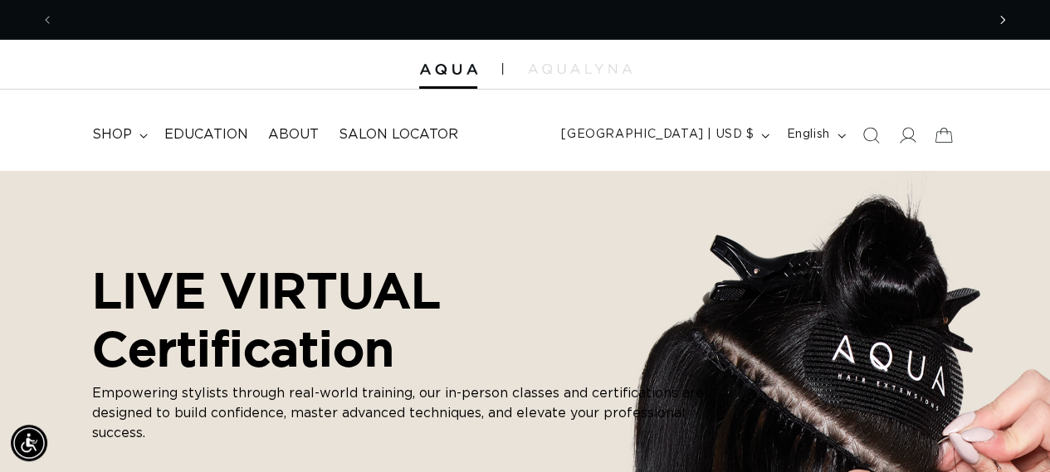
scroll to position [0, 0]
click at [48, 18] on icon "Previous announcement" at bounding box center [48, 20] width 6 height 18
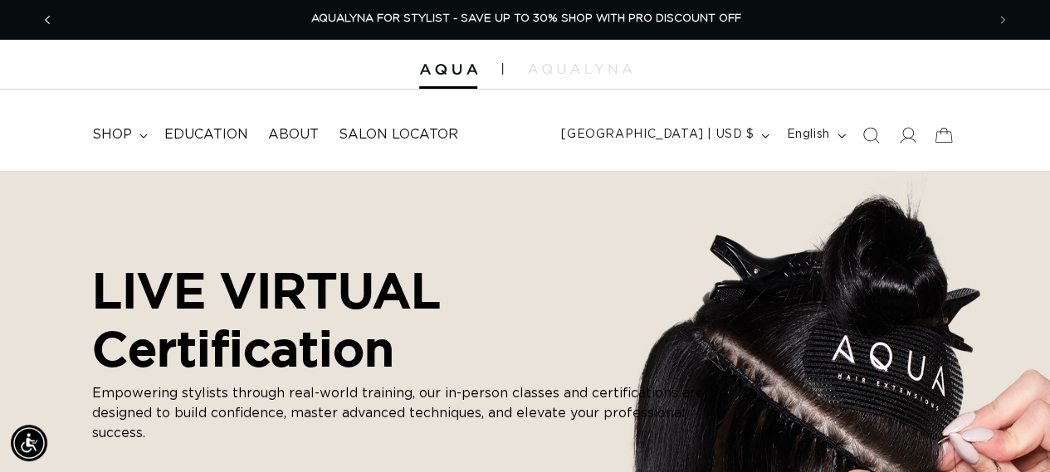
click at [45, 19] on icon "Previous announcement" at bounding box center [48, 20] width 6 height 18
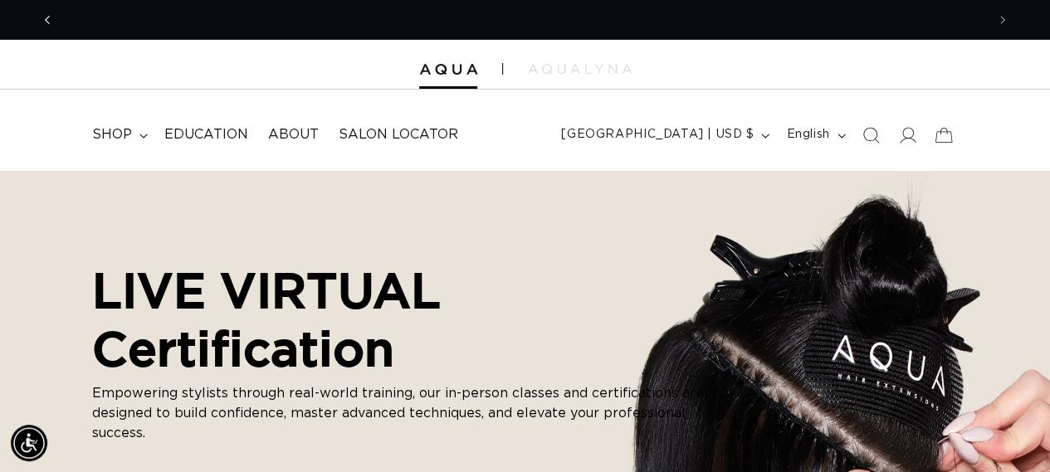
scroll to position [0, 932]
